Goal: Task Accomplishment & Management: Manage account settings

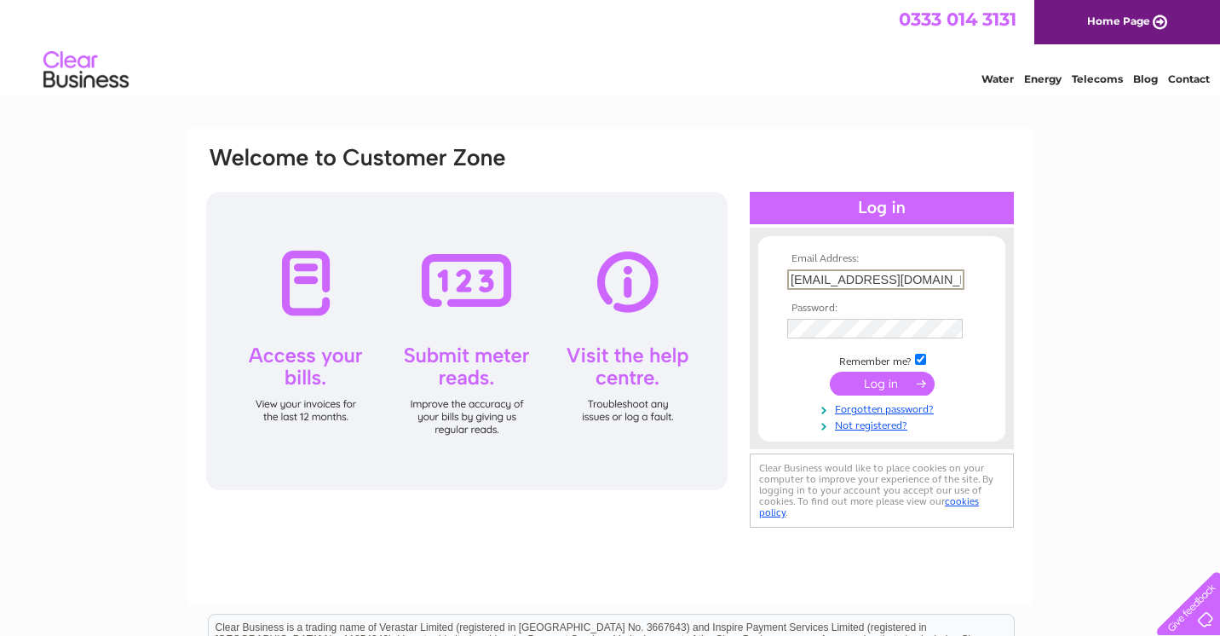
type input "[EMAIL_ADDRESS][DOMAIN_NAME]"
click at [869, 377] on input "submit" at bounding box center [882, 383] width 105 height 24
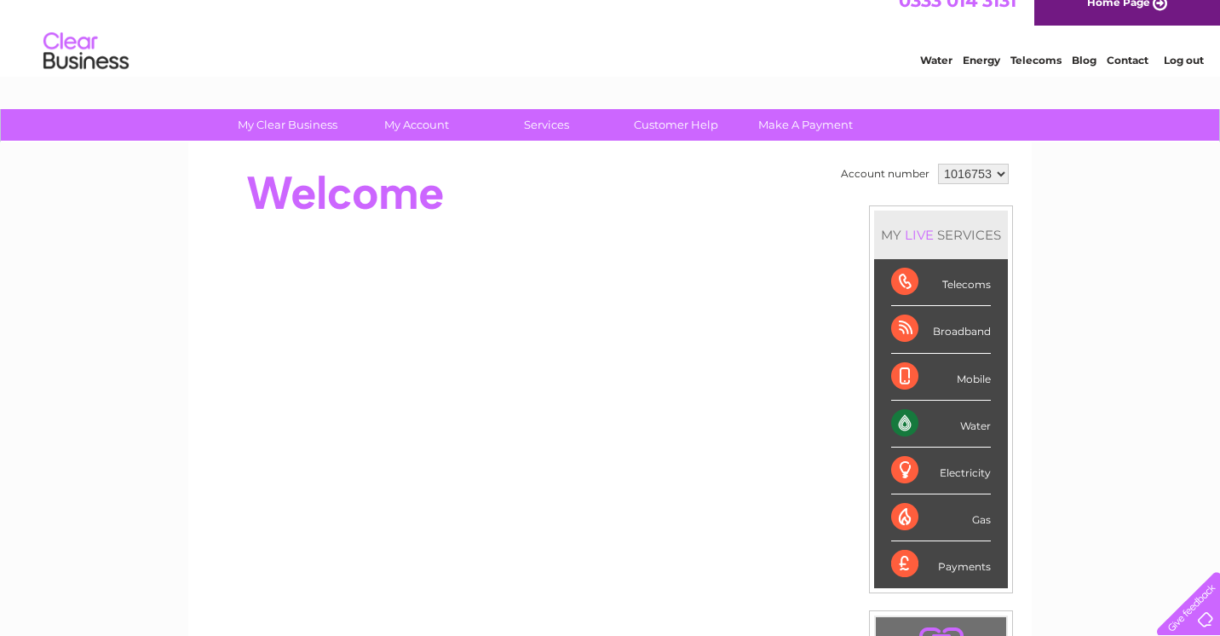
scroll to position [21, 0]
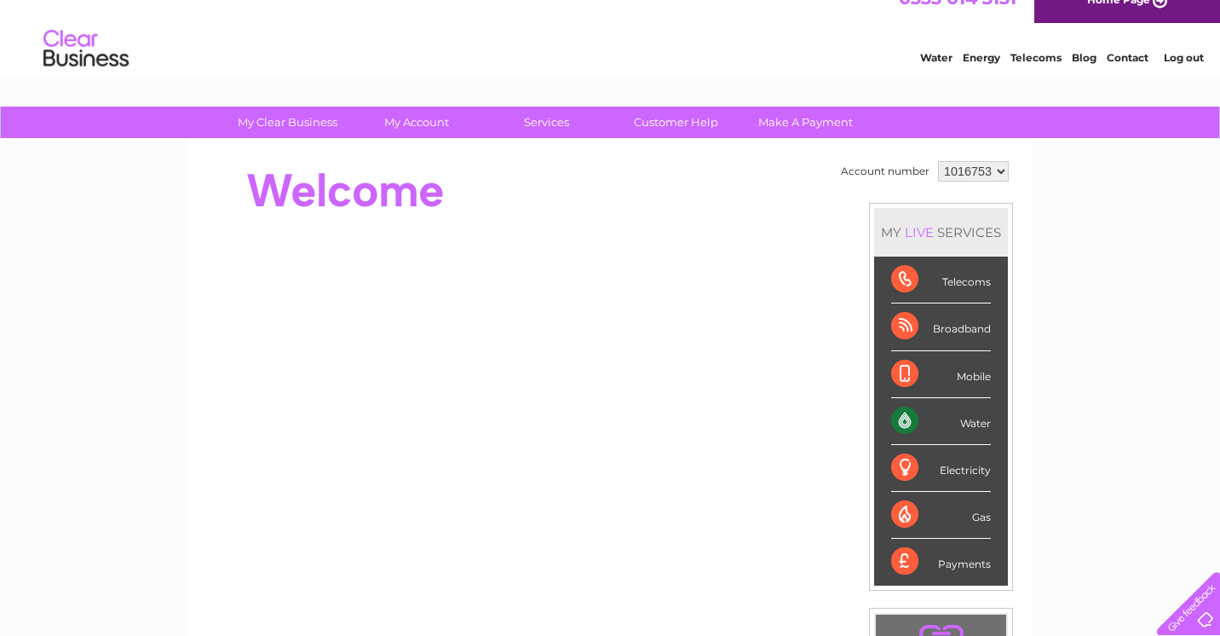
click at [909, 565] on div "Payments" at bounding box center [941, 561] width 100 height 46
click at [959, 565] on div "Payments" at bounding box center [941, 561] width 100 height 46
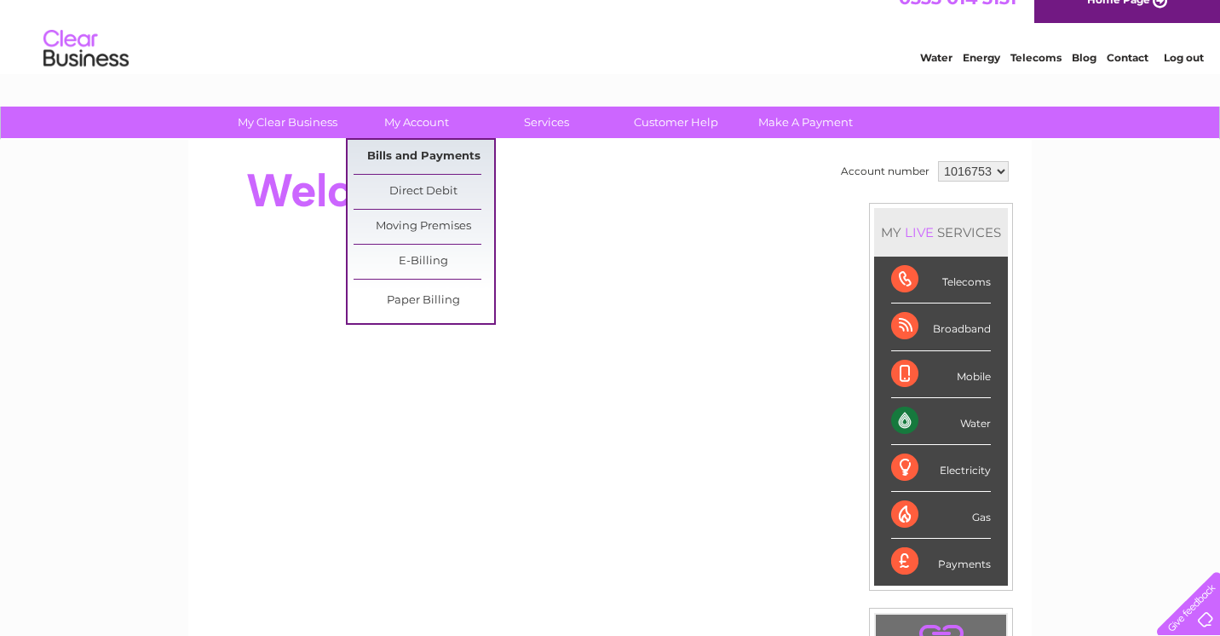
click at [416, 155] on link "Bills and Payments" at bounding box center [424, 157] width 141 height 34
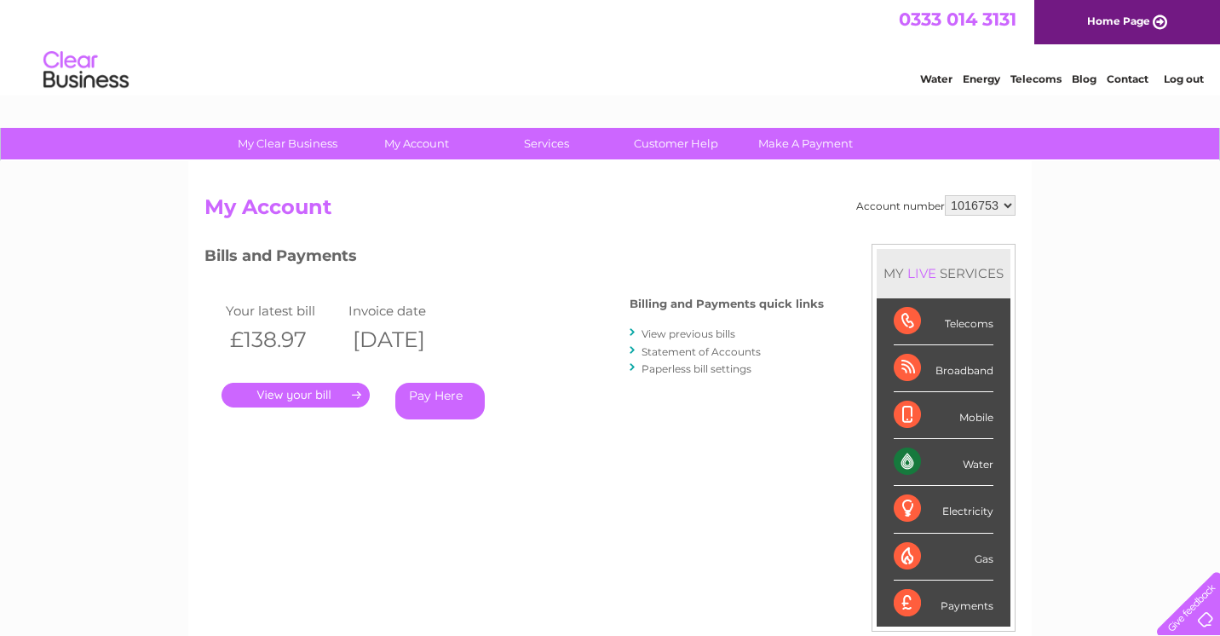
scroll to position [12, 0]
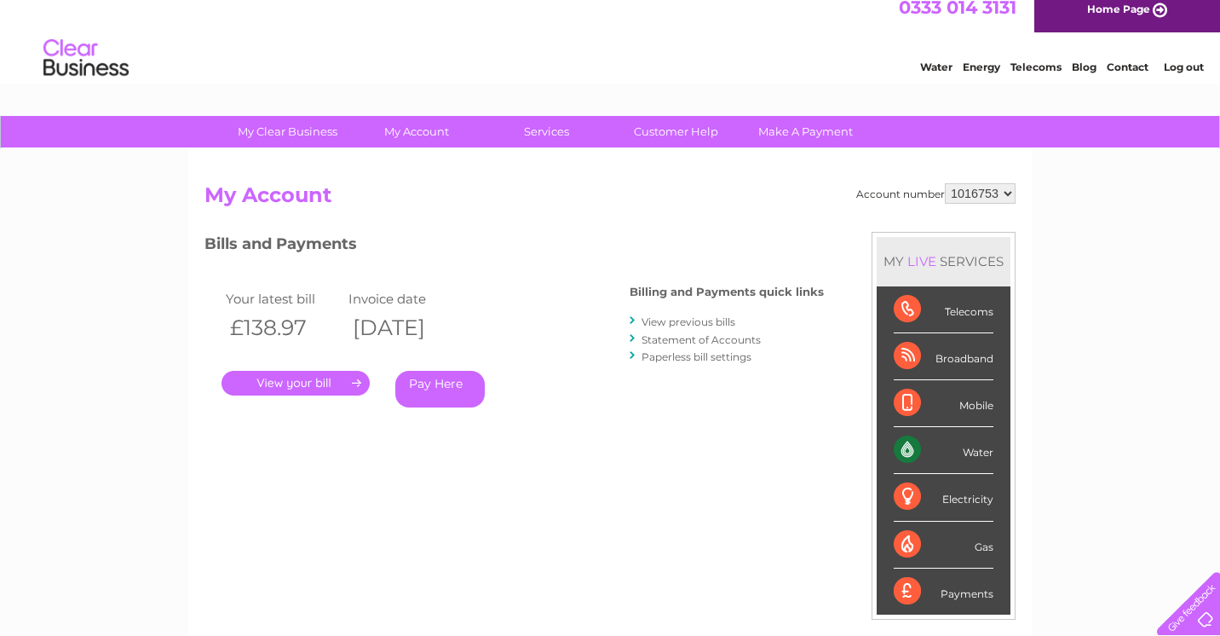
click at [689, 319] on link "View previous bills" at bounding box center [689, 321] width 94 height 13
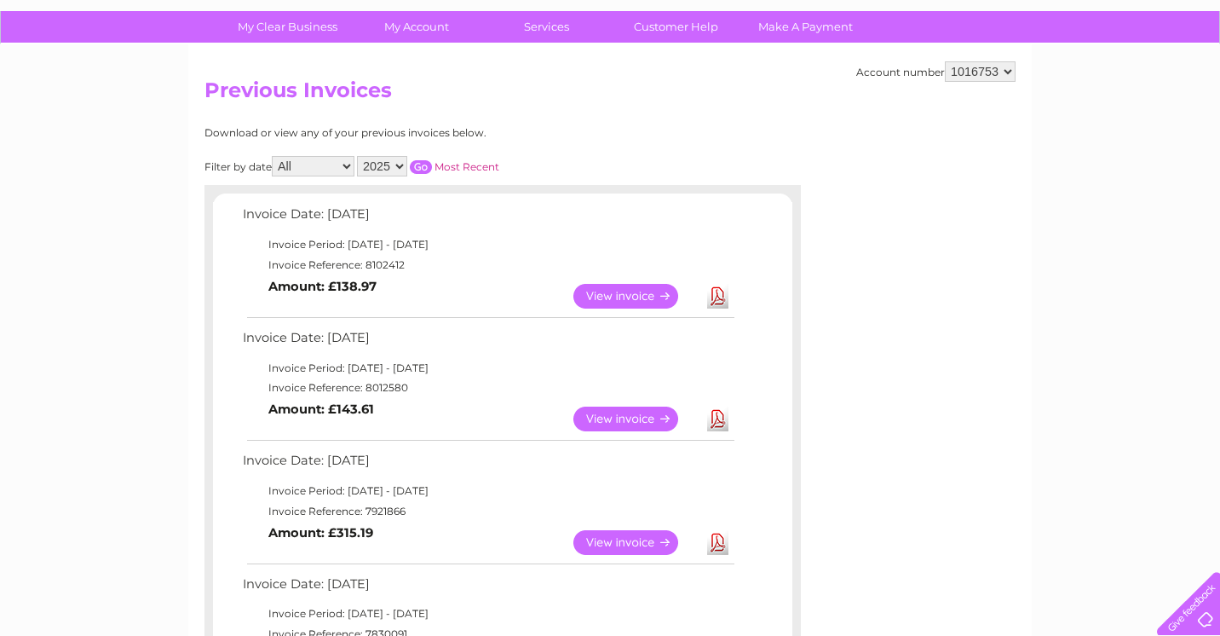
scroll to position [118, 0]
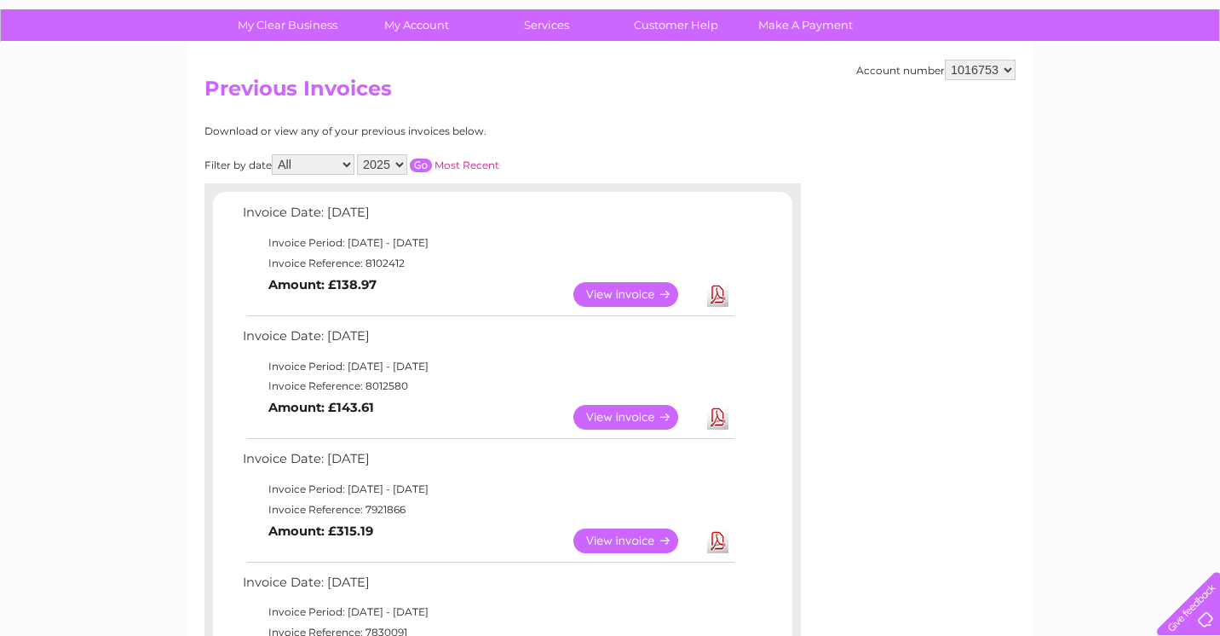
click at [715, 414] on link "Download" at bounding box center [717, 417] width 21 height 25
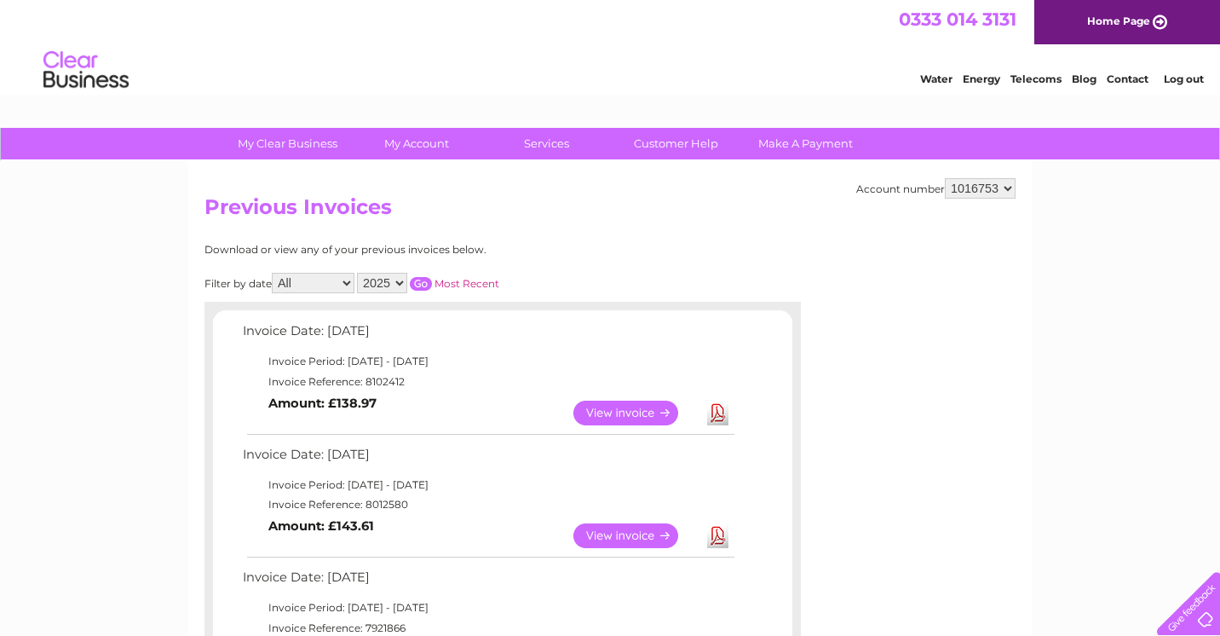
scroll to position [0, 0]
click at [1180, 79] on link "Log out" at bounding box center [1184, 78] width 40 height 13
